Goal: Task Accomplishment & Management: Complete application form

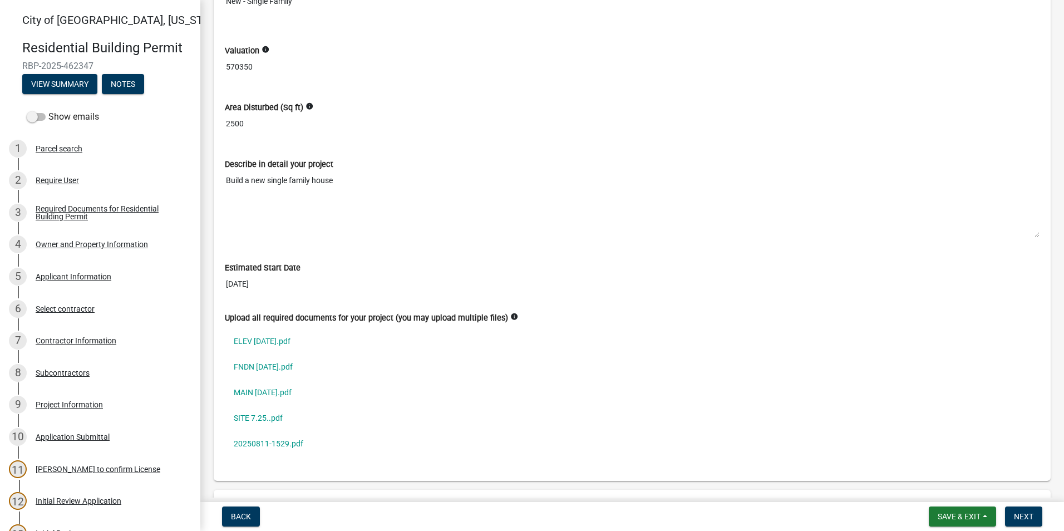
scroll to position [3171, 0]
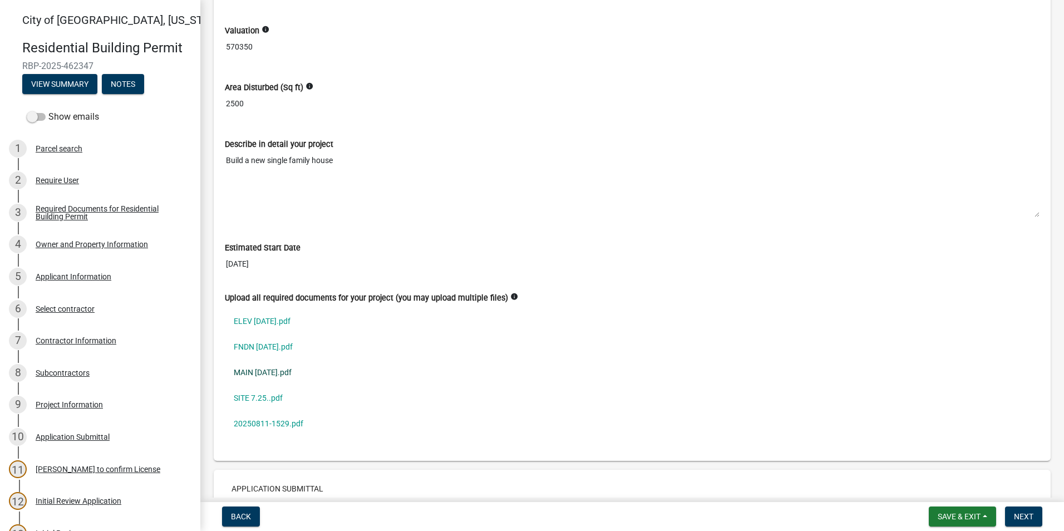
click at [270, 368] on link "MAIN [DATE].pdf" at bounding box center [632, 372] width 814 height 26
click at [268, 393] on link "SITE 7.25..pdf" at bounding box center [632, 398] width 814 height 26
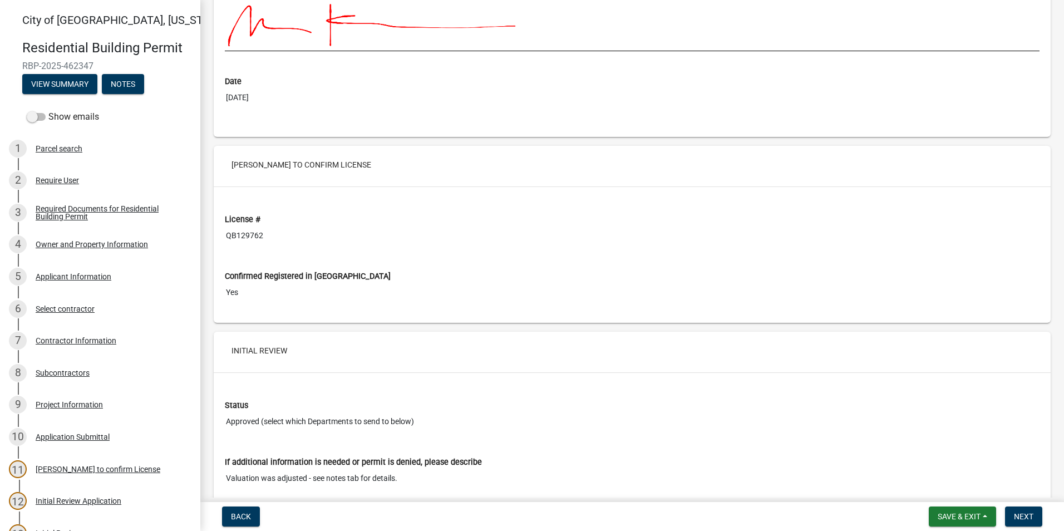
scroll to position [3727, 0]
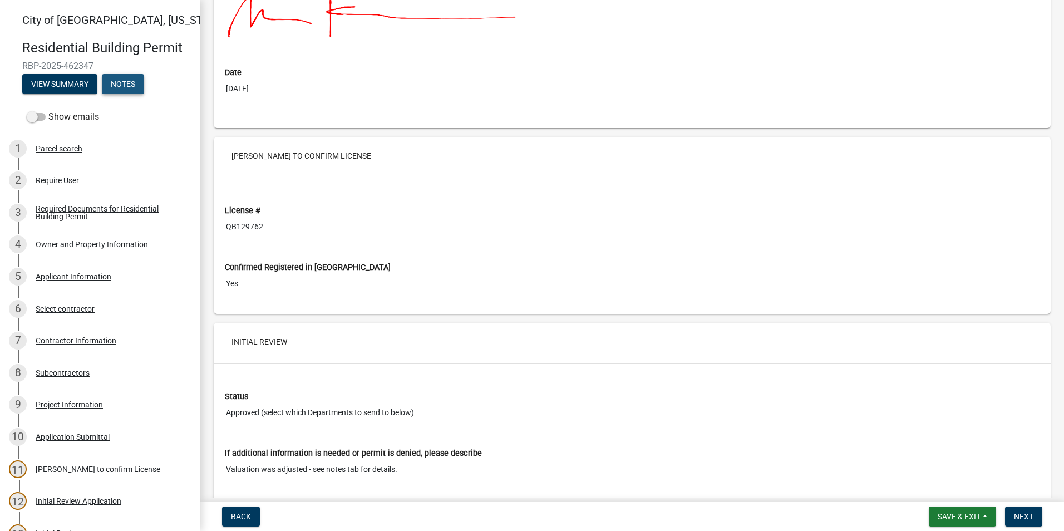
click at [131, 88] on button "Notes" at bounding box center [123, 84] width 42 height 20
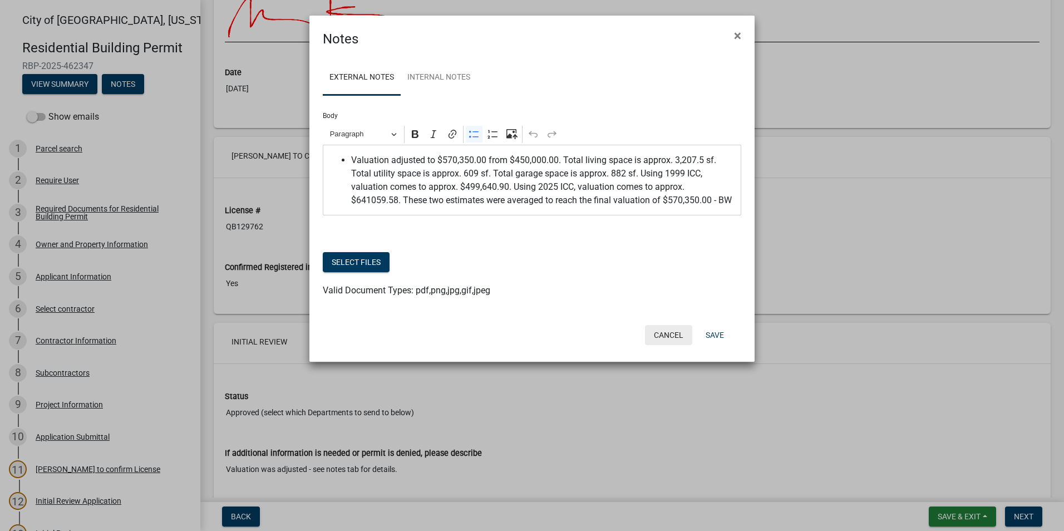
click at [670, 336] on button "Cancel" at bounding box center [668, 335] width 47 height 20
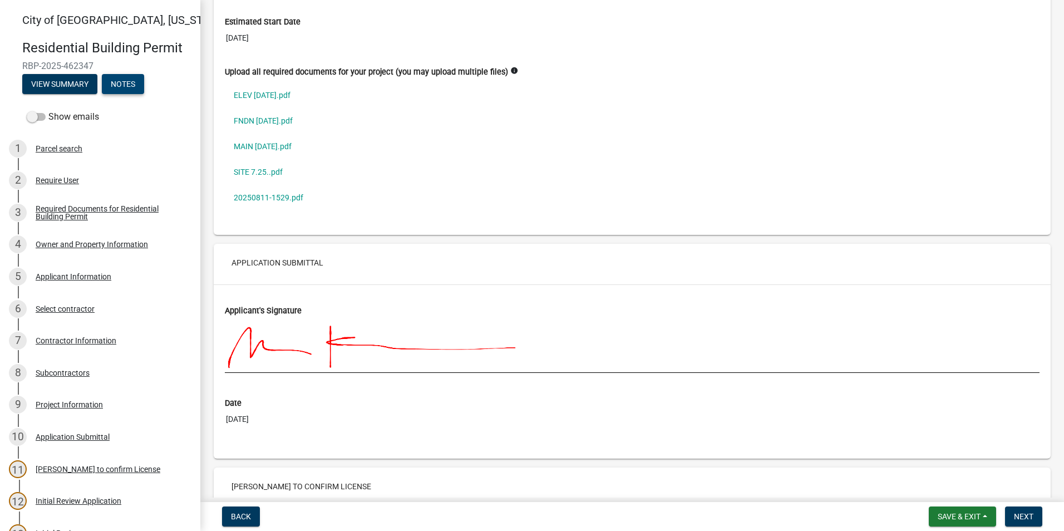
scroll to position [3104, 0]
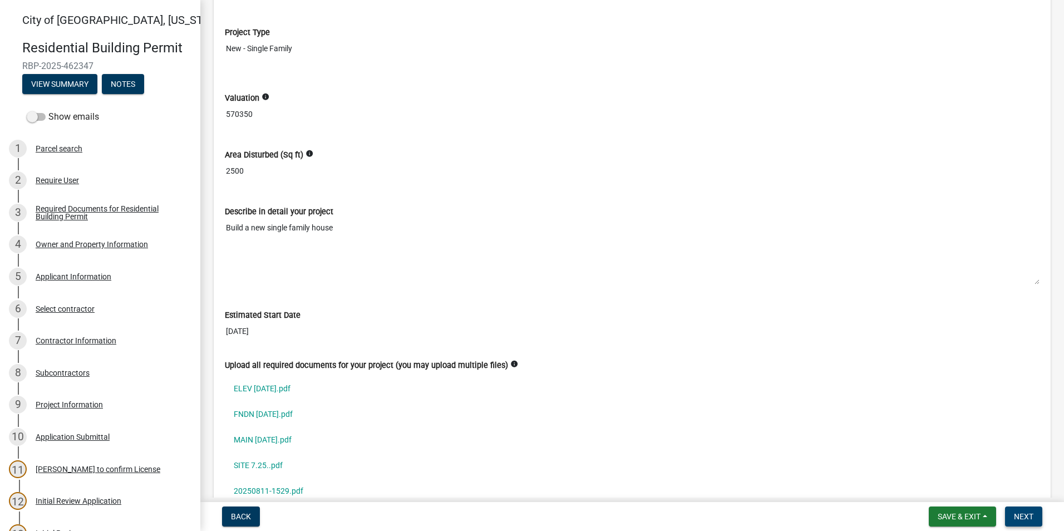
click at [1022, 516] on span "Next" at bounding box center [1023, 516] width 19 height 9
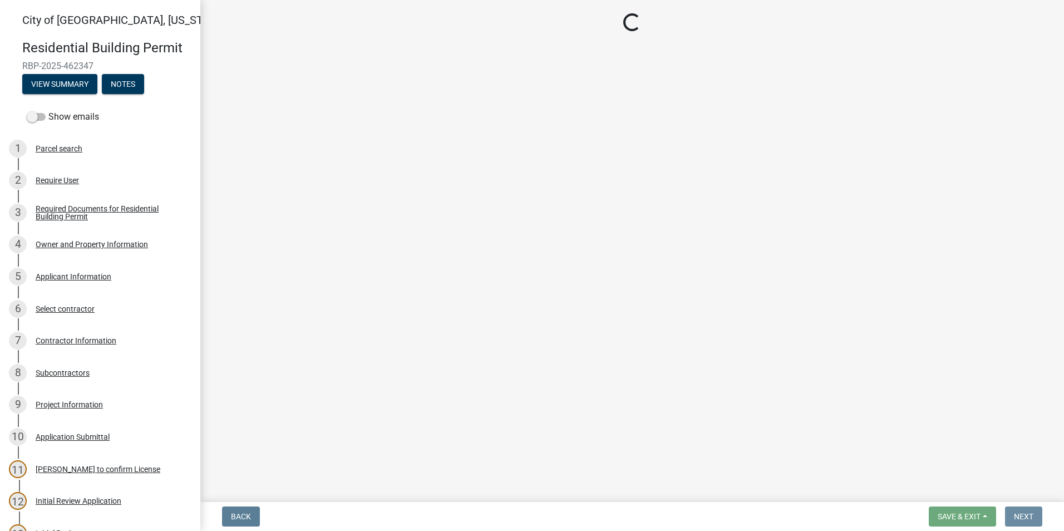
scroll to position [0, 0]
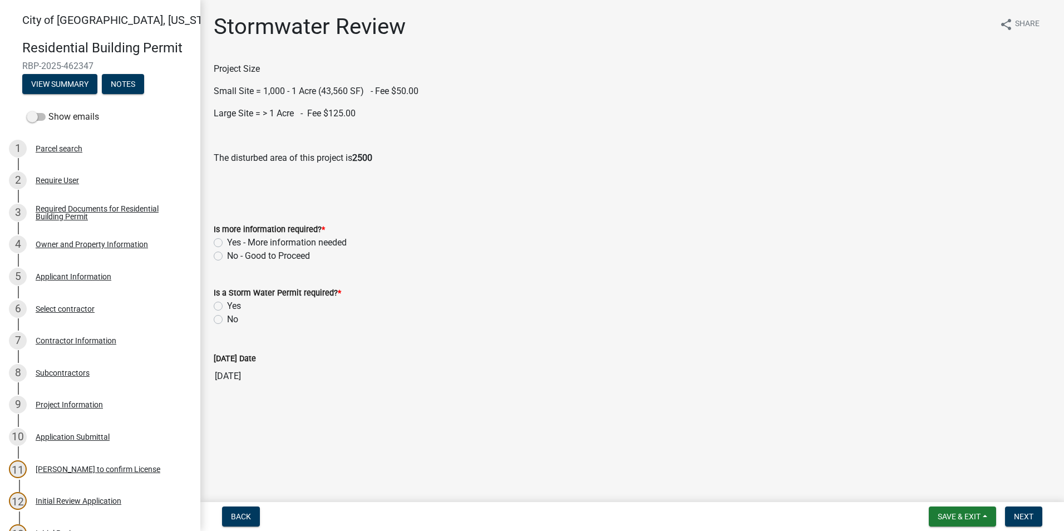
click at [227, 257] on label "No - Good to Proceed" at bounding box center [268, 255] width 83 height 13
click at [227, 256] on input "No - Good to Proceed" at bounding box center [230, 252] width 7 height 7
radio input "true"
click at [227, 306] on label "Yes" at bounding box center [234, 305] width 14 height 13
click at [227, 306] on input "Yes" at bounding box center [230, 302] width 7 height 7
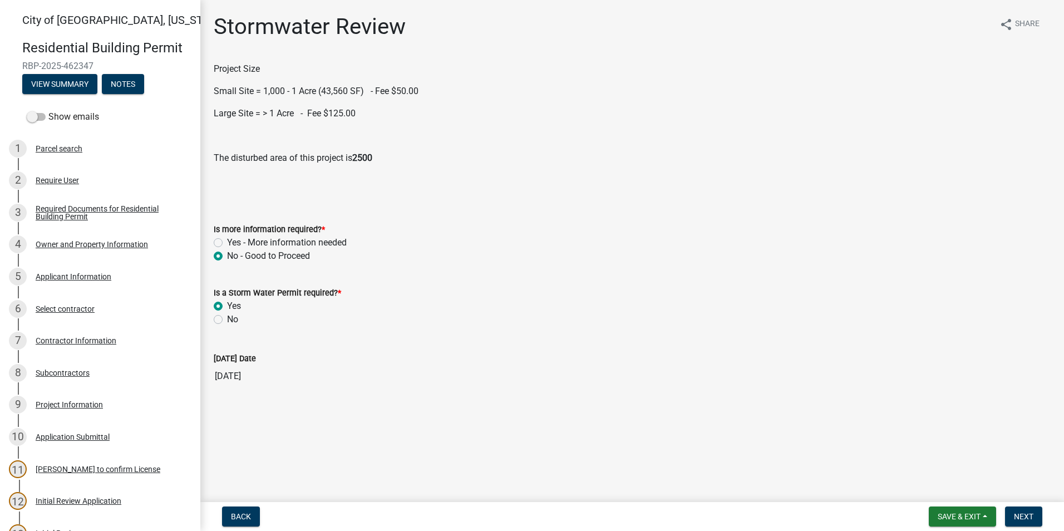
radio input "true"
click at [227, 370] on label "Small Site" at bounding box center [247, 369] width 40 height 13
click at [227, 370] on input "Small Site" at bounding box center [230, 366] width 7 height 7
radio input "true"
click at [1023, 519] on span "Next" at bounding box center [1023, 516] width 19 height 9
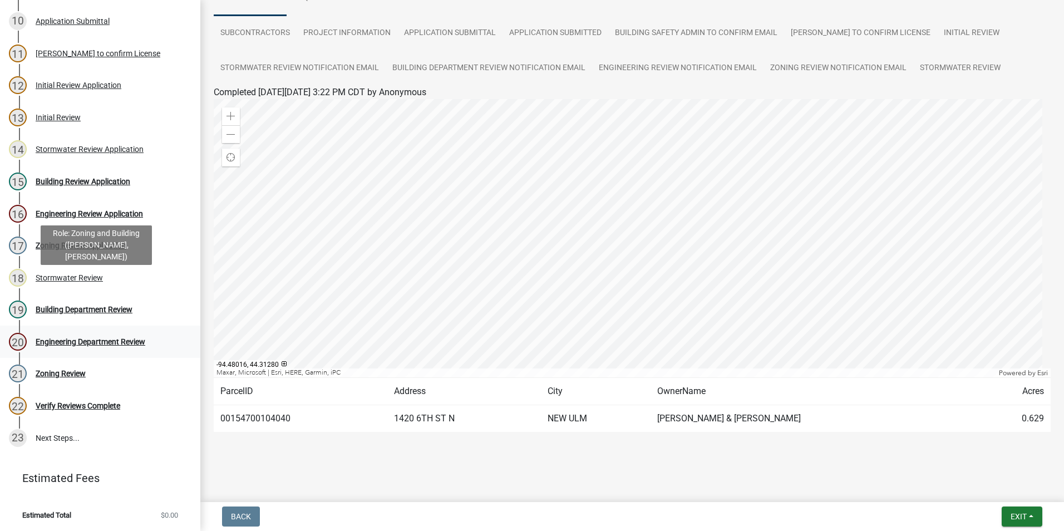
scroll to position [417, 0]
click at [1010, 512] on span "Exit" at bounding box center [1018, 516] width 16 height 9
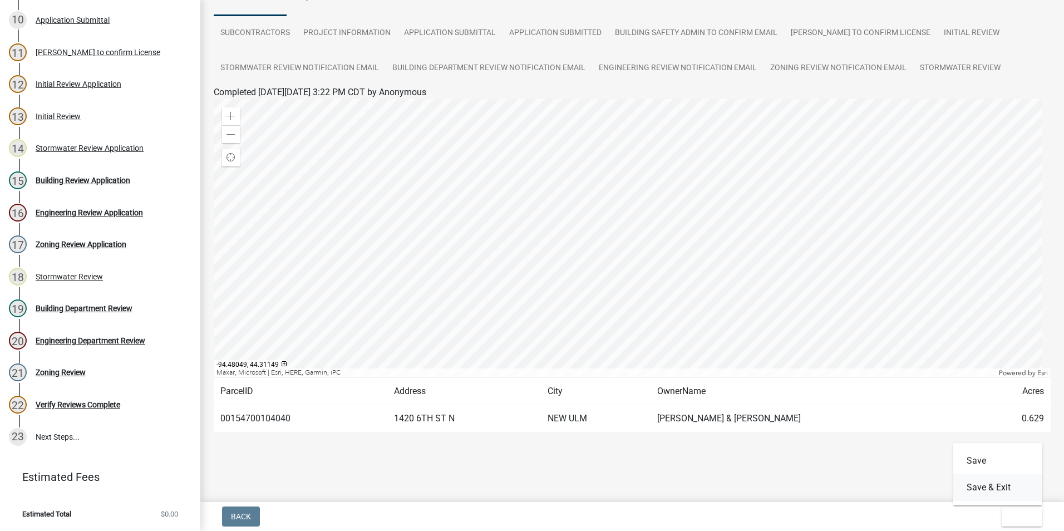
click at [989, 490] on button "Save & Exit" at bounding box center [997, 487] width 89 height 27
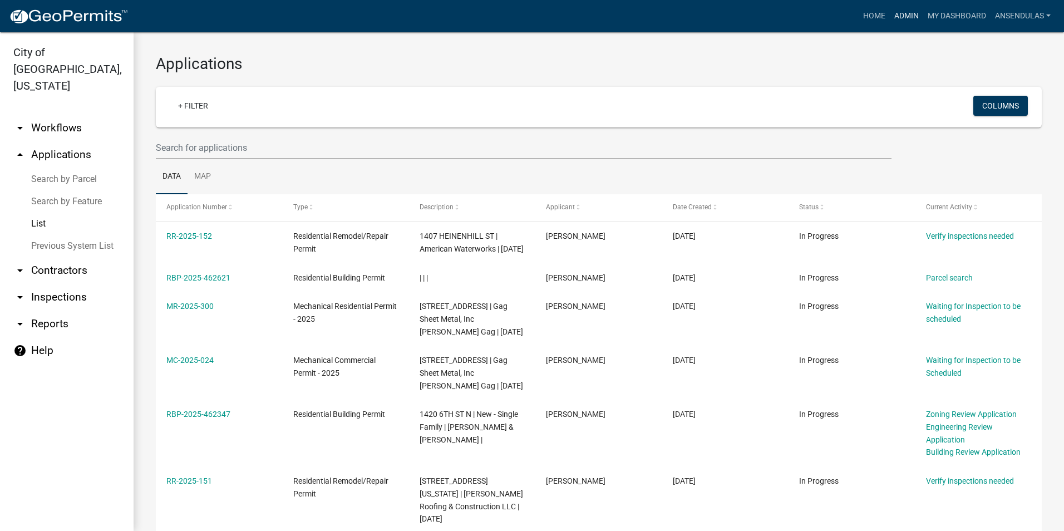
click at [909, 6] on link "Admin" at bounding box center [905, 16] width 33 height 21
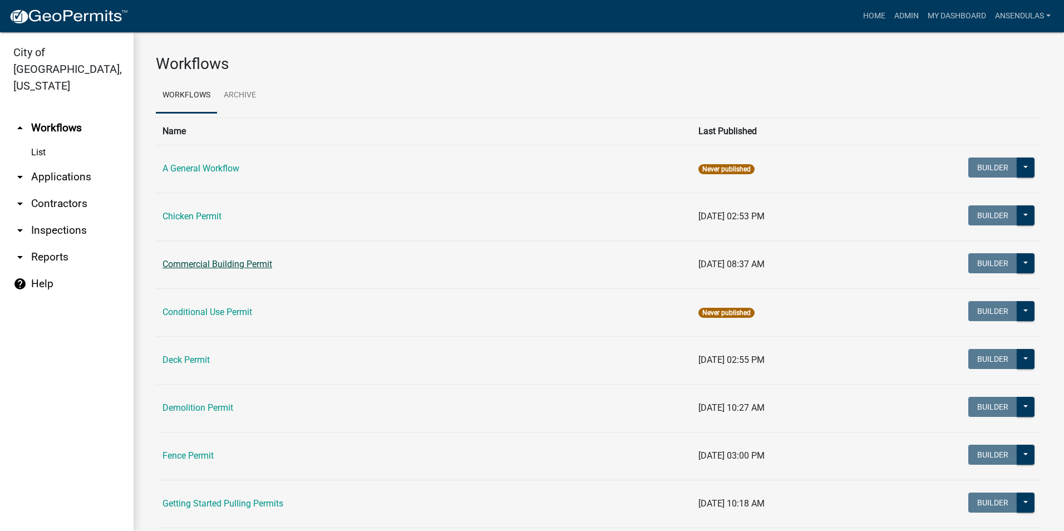
click at [230, 263] on link "Commercial Building Permit" at bounding box center [217, 264] width 110 height 11
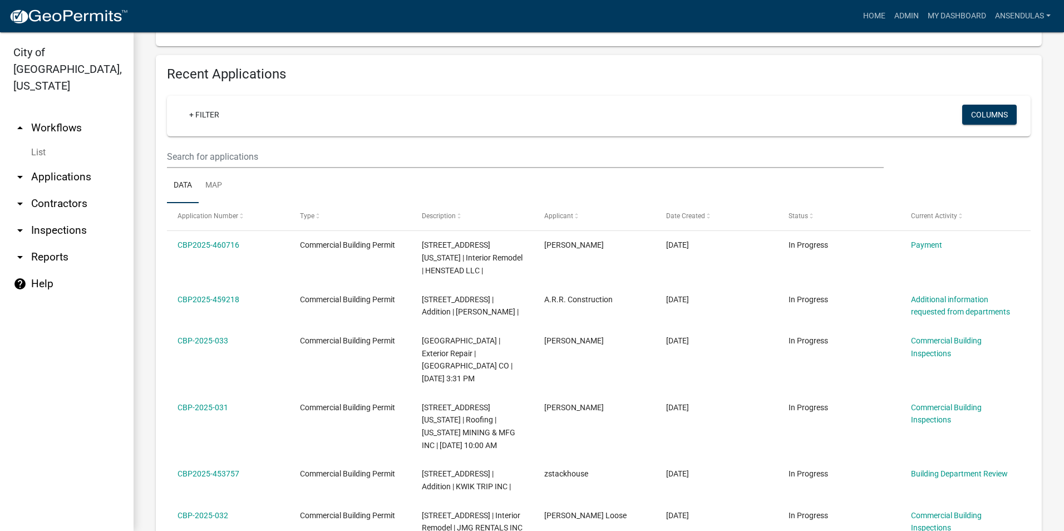
scroll to position [445, 0]
